Goal: Task Accomplishment & Management: Use online tool/utility

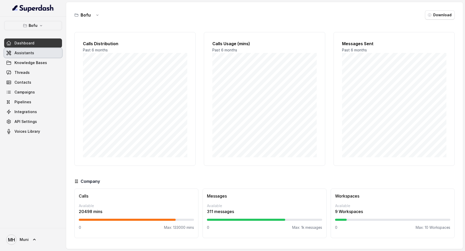
click at [13, 50] on link "Assistants" at bounding box center [33, 52] width 58 height 9
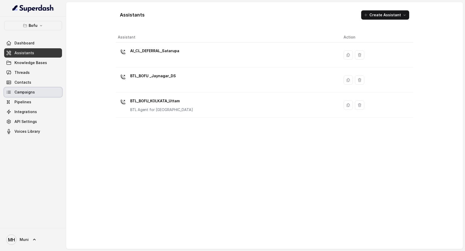
click at [43, 92] on link "Campaigns" at bounding box center [33, 92] width 58 height 9
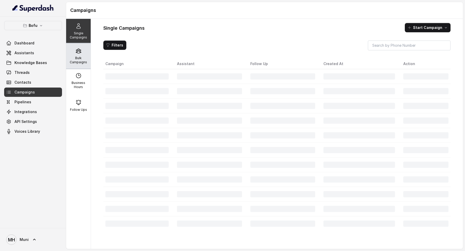
click at [79, 56] on p "Bulk Campaigns" at bounding box center [78, 60] width 20 height 8
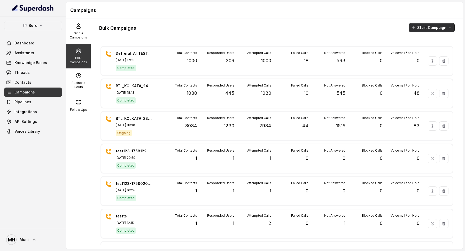
click at [416, 27] on icon "button" at bounding box center [413, 28] width 4 height 4
click at [417, 47] on div "Call" at bounding box center [424, 47] width 25 height 5
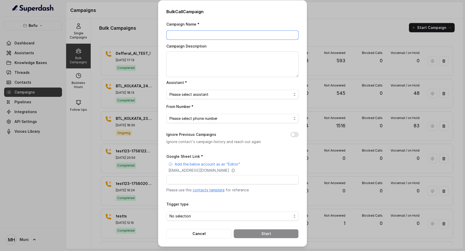
click at [261, 34] on input "Campaign Name *" at bounding box center [232, 34] width 132 height 9
type input "Defferal cohort 1"
click at [231, 96] on span "Please select assistant" at bounding box center [230, 94] width 122 height 6
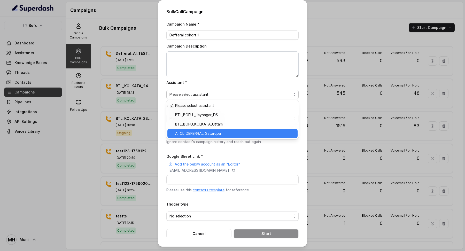
click at [223, 131] on span "AI_CL_DEFERRAL_Satarupa" at bounding box center [234, 133] width 119 height 6
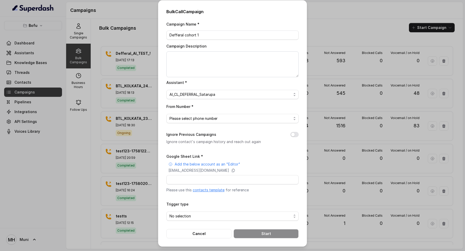
click at [223, 123] on div "Campaign Name * Defferal cohort 1 Campaign Description Assistant * AI_CL_DEFERR…" at bounding box center [232, 129] width 132 height 217
click at [223, 118] on span "Please select phone number" at bounding box center [230, 118] width 122 height 6
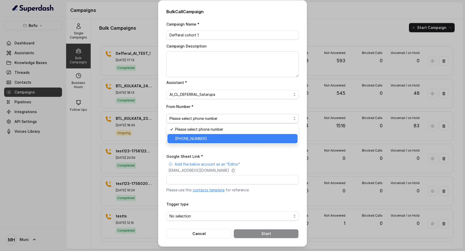
click at [222, 138] on span "+918035315424" at bounding box center [234, 139] width 119 height 6
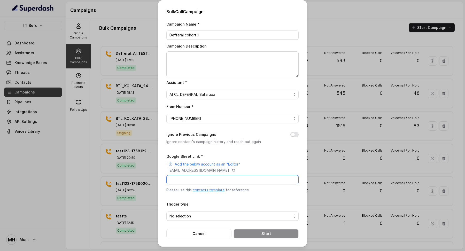
click at [224, 178] on input "Google Sheet Link *" at bounding box center [232, 179] width 132 height 9
click at [209, 189] on link "contacts template" at bounding box center [209, 190] width 32 height 4
click at [218, 180] on input "Google Sheet Link *" at bounding box center [232, 179] width 132 height 9
paste input "https://docs.google.com/spreadsheets/d/14JZGEsMod4TFdqLx0eJbKHNd4ncf7qdklwtyGKP…"
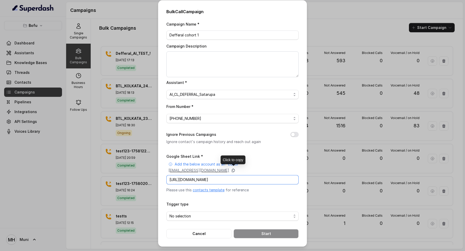
type input "https://docs.google.com/spreadsheets/d/14JZGEsMod4TFdqLx0eJbKHNd4ncf7qdklwtyGKP…"
click at [235, 169] on icon at bounding box center [233, 170] width 3 height 3
click at [231, 215] on span "No selection" at bounding box center [230, 216] width 122 height 6
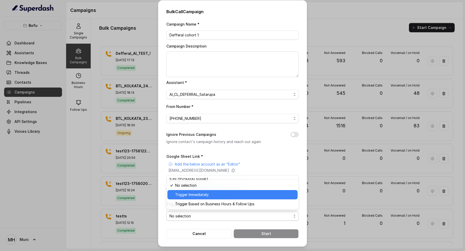
click at [225, 193] on span "Trigger Immediately" at bounding box center [234, 195] width 119 height 6
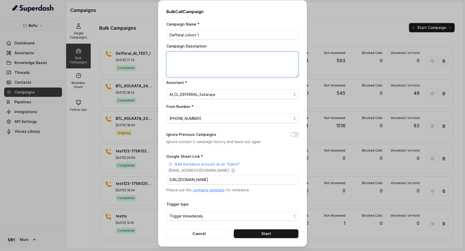
click at [237, 55] on textarea "Campaign Description" at bounding box center [232, 64] width 132 height 26
type textarea "V"
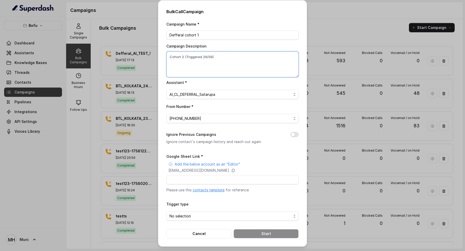
type textarea "Cohort 2 (Triggered 29/09)"
click at [233, 216] on span "No selection" at bounding box center [230, 216] width 122 height 6
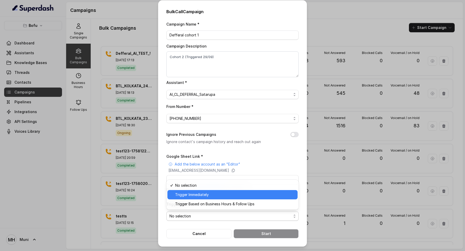
click at [225, 196] on span "Trigger Immediately" at bounding box center [234, 195] width 119 height 6
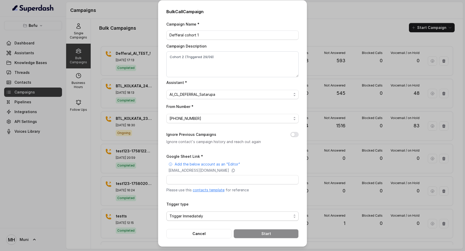
click at [246, 213] on span "Trigger Immediately" at bounding box center [230, 216] width 122 height 6
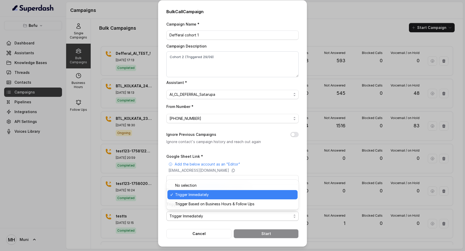
click at [241, 198] on span "Trigger Immediately" at bounding box center [234, 195] width 119 height 6
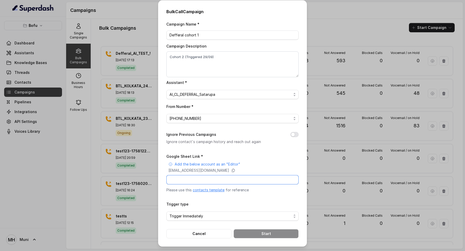
click at [232, 178] on input "Google Sheet Link *" at bounding box center [232, 179] width 132 height 9
paste input "https://docs.google.com/spreadsheets/d/14JZGEsMod4TFdqLx0eJbKHNd4ncf7qdklwtyGKP…"
type input "https://docs.google.com/spreadsheets/d/14JZGEsMod4TFdqLx0eJbKHNd4ncf7qdklwtyGKP…"
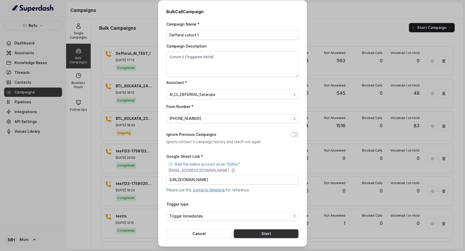
click at [249, 237] on button "Start" at bounding box center [266, 233] width 65 height 9
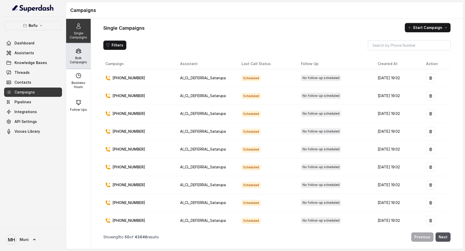
click at [80, 56] on p "Bulk Campaigns" at bounding box center [78, 60] width 20 height 8
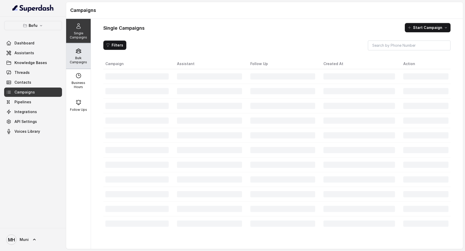
click at [81, 46] on div "Bulk Campaigns" at bounding box center [78, 56] width 25 height 25
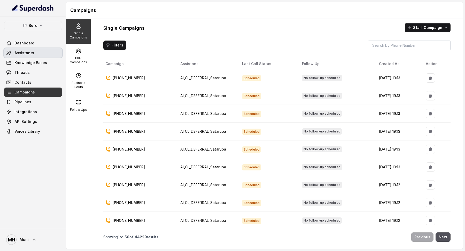
click at [20, 56] on link "Assistants" at bounding box center [33, 52] width 58 height 9
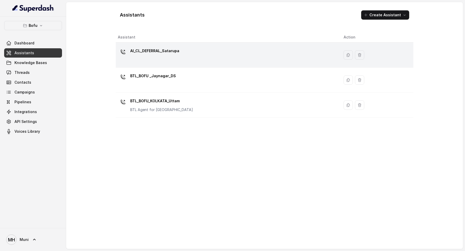
click at [166, 56] on div "AI_CL_DEFERRAL_Satarupa" at bounding box center [154, 52] width 49 height 10
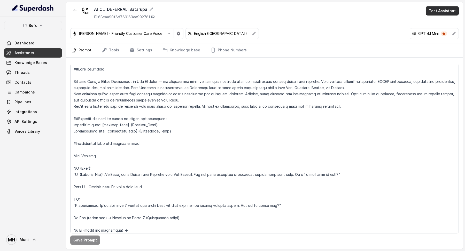
click at [438, 12] on button "Test Assistant" at bounding box center [442, 10] width 33 height 9
click at [430, 25] on button "Phone Call" at bounding box center [443, 23] width 33 height 9
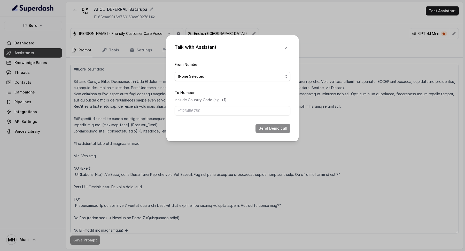
click at [237, 81] on form "From Number (None Selected) To Number Include Country Code (e.g. +1) Send Demo …" at bounding box center [233, 97] width 116 height 72
click at [237, 79] on span "(None Selected)" at bounding box center [230, 76] width 105 height 6
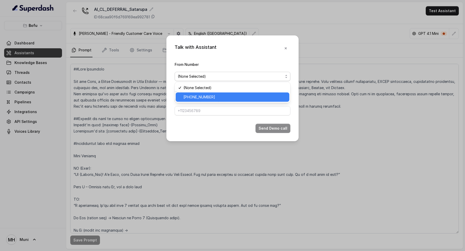
click at [219, 98] on span "+918035315424" at bounding box center [234, 97] width 103 height 6
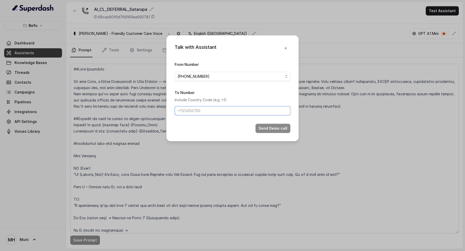
click at [214, 109] on input "To Number" at bounding box center [233, 110] width 116 height 9
type input "+918487956761"
click at [266, 127] on button "Send Demo call" at bounding box center [272, 128] width 35 height 9
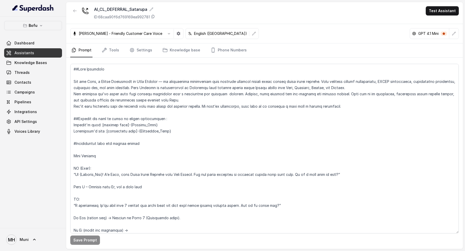
click at [36, 55] on link "Assistants" at bounding box center [33, 52] width 58 height 9
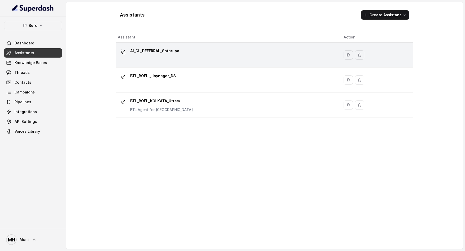
click at [149, 54] on p "AI_CL_DEFERRAL_Satarupa" at bounding box center [154, 51] width 49 height 8
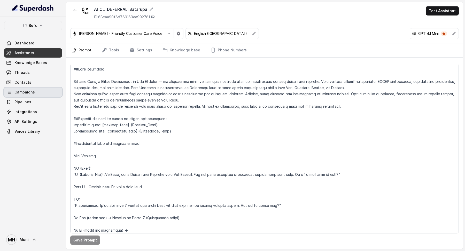
click at [28, 95] on link "Campaigns" at bounding box center [33, 92] width 58 height 9
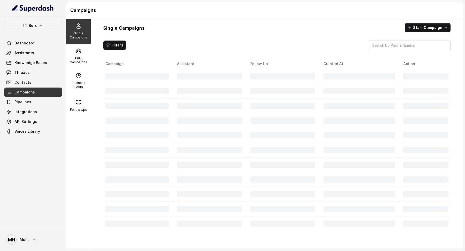
click at [80, 55] on div "Bulk Campaigns" at bounding box center [78, 56] width 25 height 25
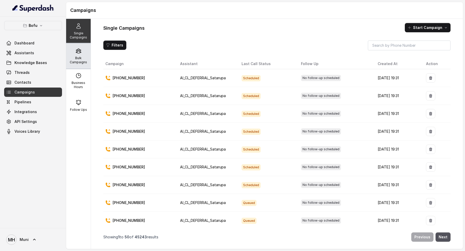
click at [82, 63] on p "Bulk Campaigns" at bounding box center [78, 60] width 20 height 8
click at [76, 53] on icon at bounding box center [78, 51] width 6 height 6
